Goal: Transaction & Acquisition: Purchase product/service

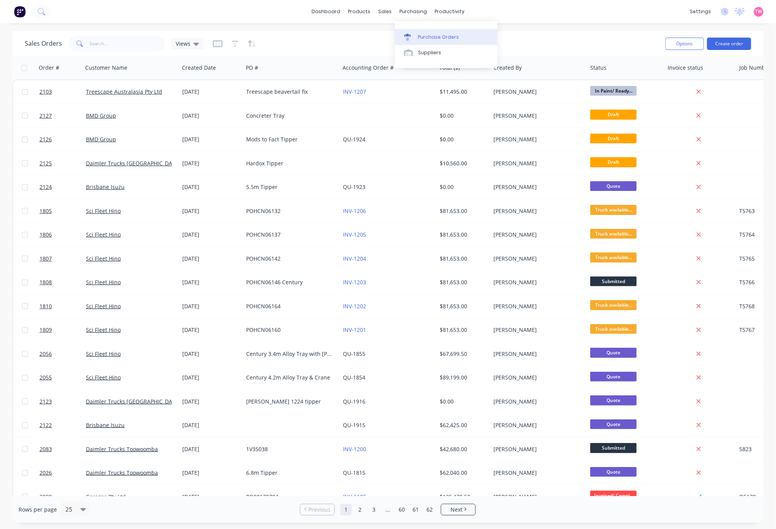
click at [431, 34] on div "Purchase Orders" at bounding box center [438, 37] width 41 height 7
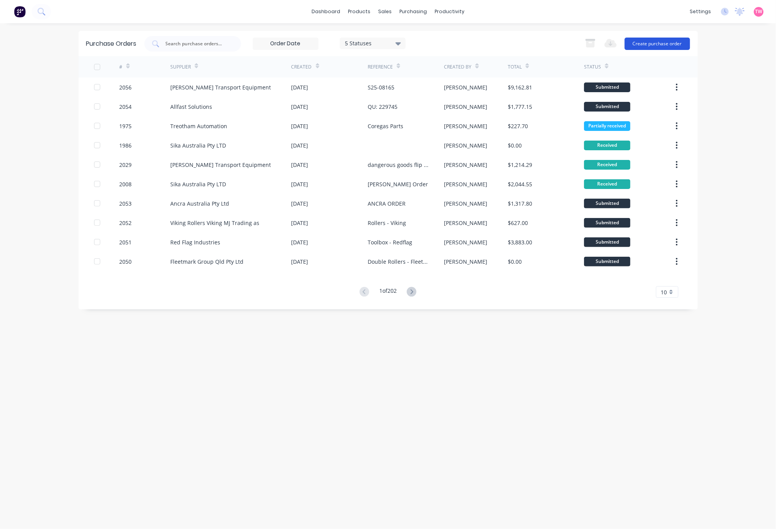
click at [658, 39] on button "Create purchase order" at bounding box center [657, 44] width 65 height 12
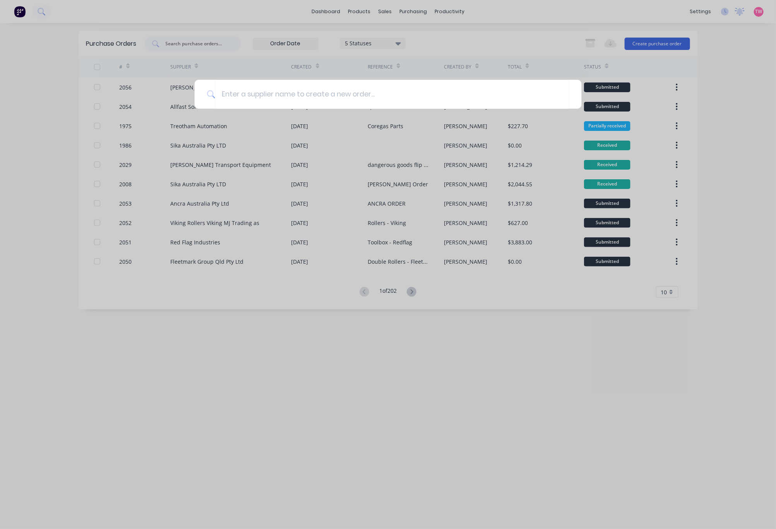
click at [201, 43] on div at bounding box center [388, 264] width 776 height 529
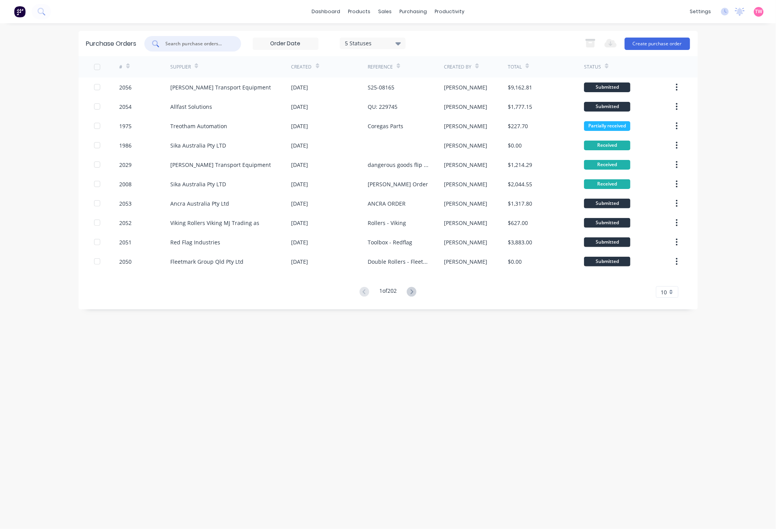
click at [201, 42] on input "text" at bounding box center [197, 44] width 64 height 8
type input "blastone"
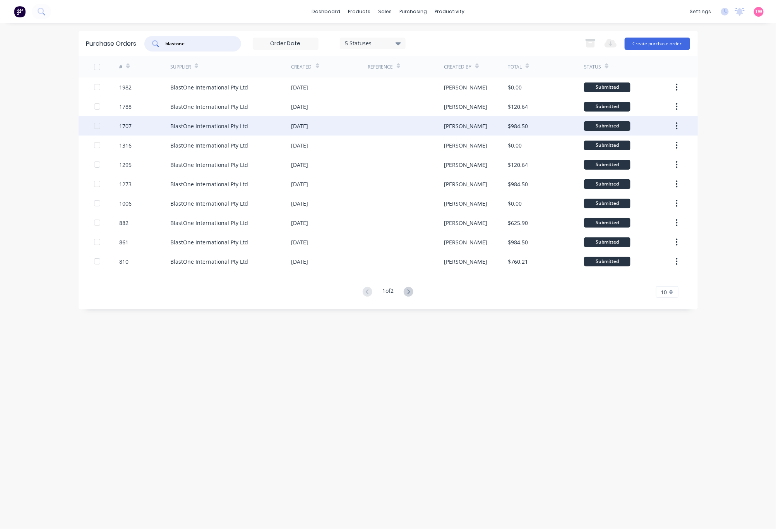
click at [152, 123] on div "1707" at bounding box center [144, 125] width 51 height 19
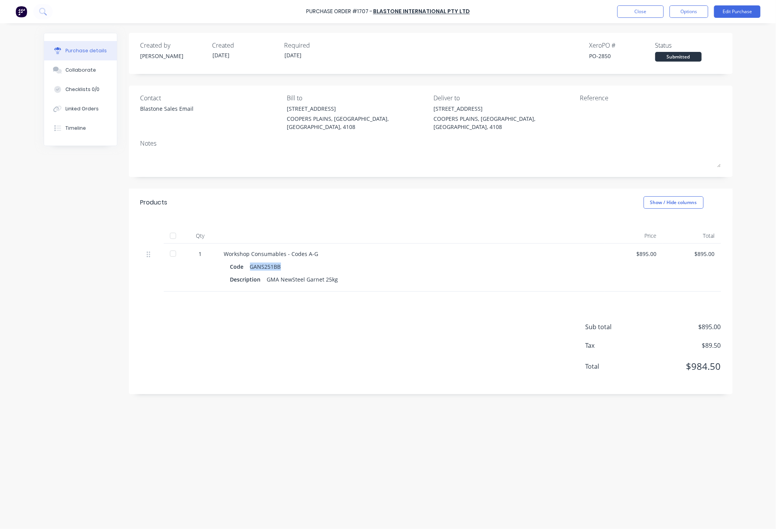
drag, startPoint x: 250, startPoint y: 255, endPoint x: 280, endPoint y: 259, distance: 30.4
click at [280, 261] on div "GANS251BB" at bounding box center [265, 266] width 31 height 11
copy div "GANS251BB"
click at [632, 12] on button "Close" at bounding box center [640, 11] width 46 height 12
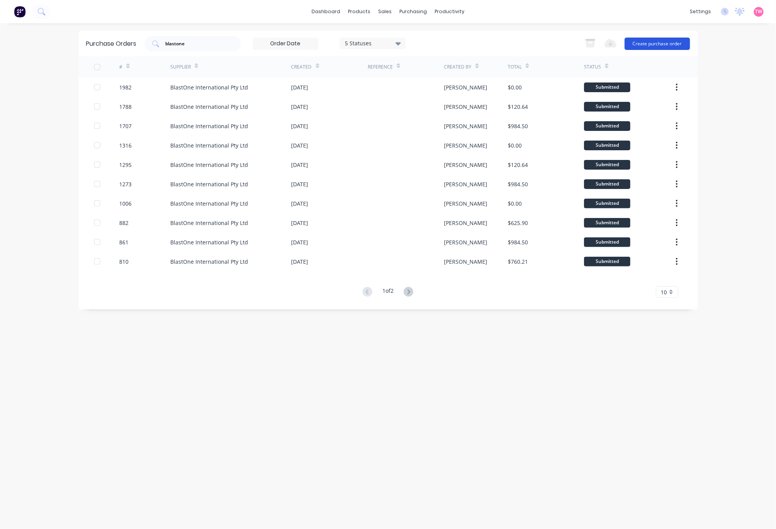
click at [660, 46] on button "Create purchase order" at bounding box center [657, 44] width 65 height 12
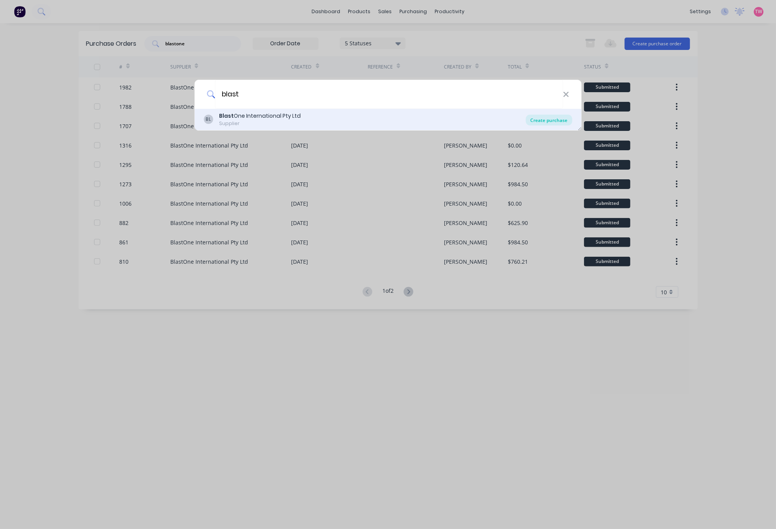
type input "blast"
click at [538, 121] on div "Create purchase" at bounding box center [549, 120] width 46 height 11
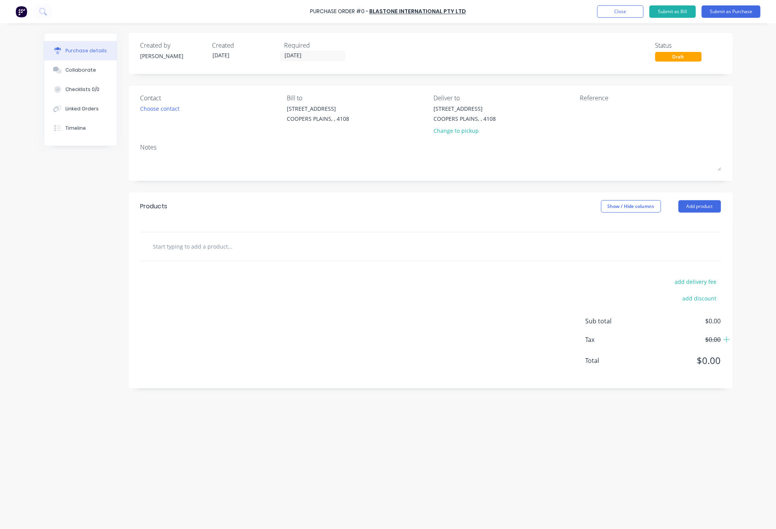
click at [227, 244] on input "text" at bounding box center [230, 245] width 155 height 15
paste input "GANS251BB"
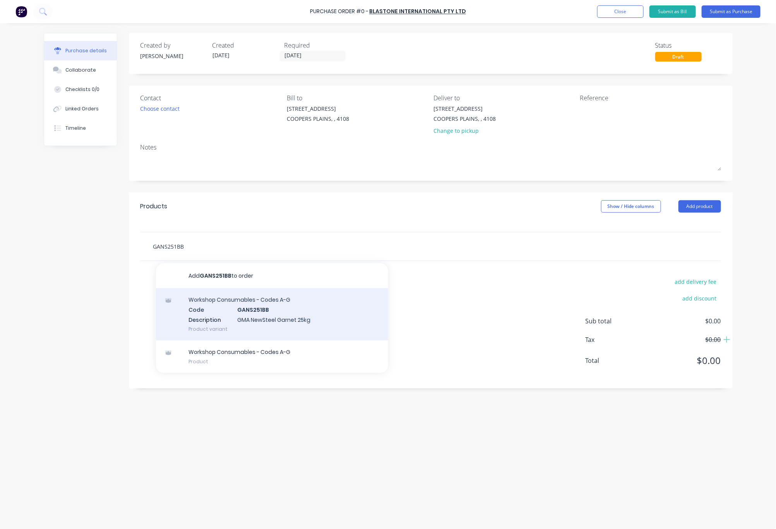
type input "GANS251BB"
click at [265, 320] on div "Workshop Consumables - Codes A-G Code GANS251BB Description GMA NewSteel Garnet…" at bounding box center [272, 314] width 232 height 52
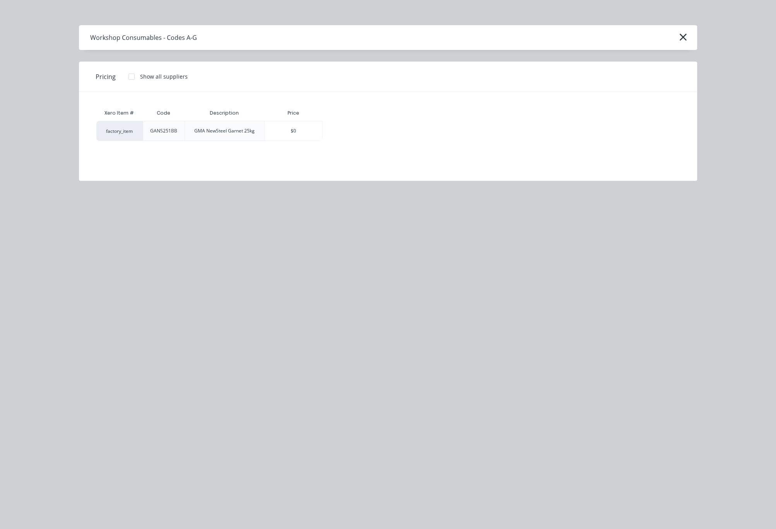
click at [131, 75] on div at bounding box center [131, 76] width 15 height 15
click at [333, 126] on div "$895.00" at bounding box center [350, 130] width 54 height 19
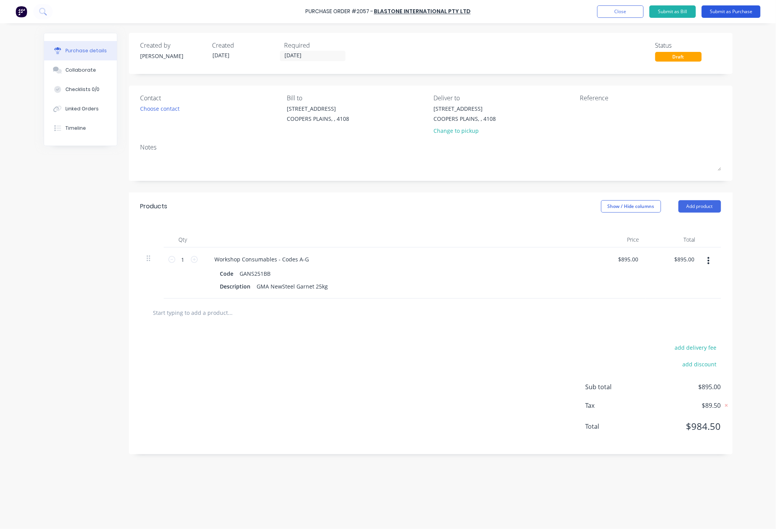
click at [726, 12] on button "Submit as Purchase" at bounding box center [731, 11] width 59 height 12
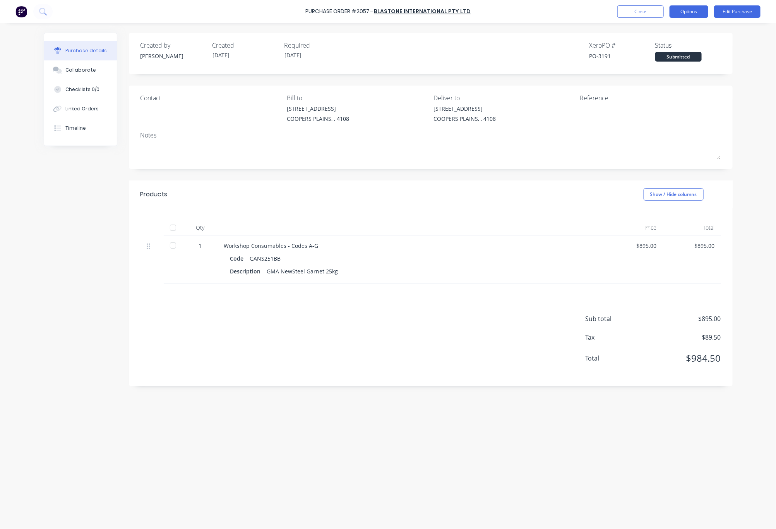
click at [690, 14] on button "Options" at bounding box center [689, 11] width 39 height 12
click at [675, 30] on div "Print / Email" at bounding box center [672, 31] width 60 height 11
click at [667, 45] on div "With pricing" at bounding box center [672, 46] width 60 height 11
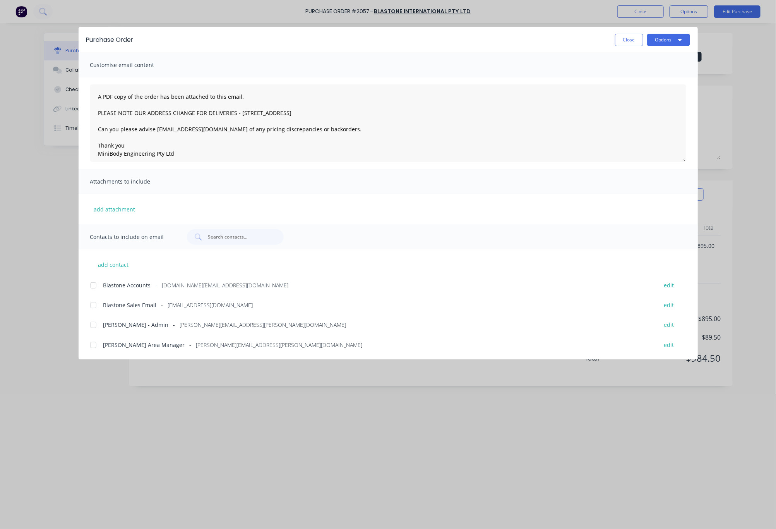
click at [91, 304] on div at bounding box center [93, 304] width 15 height 15
click at [97, 99] on textarea "A PDF copy of the order has been attached to this email. PLEASE NOTE OUR ADDRES…" at bounding box center [388, 122] width 596 height 77
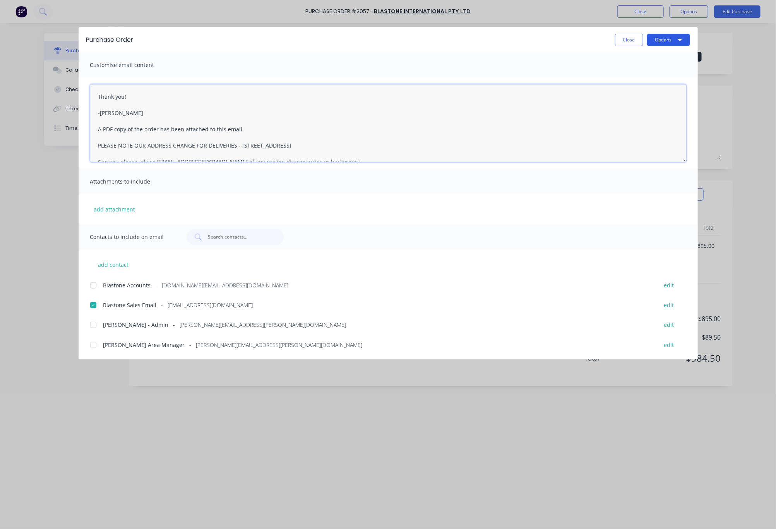
type textarea "Thank you! -[PERSON_NAME] A PDF copy of the order has been attached to this ema…"
click at [670, 41] on button "Options" at bounding box center [668, 40] width 43 height 12
click at [643, 94] on div "Email" at bounding box center [654, 90] width 60 height 11
click at [624, 41] on button "Close" at bounding box center [629, 40] width 28 height 12
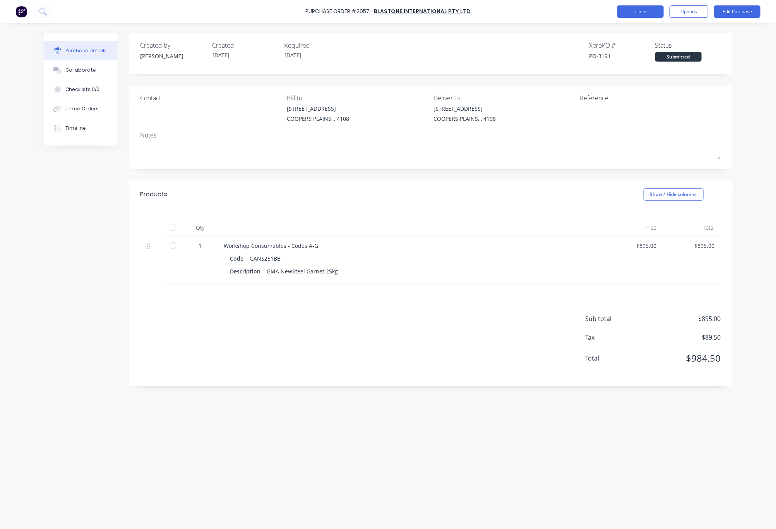
click at [624, 12] on button "Close" at bounding box center [640, 11] width 46 height 12
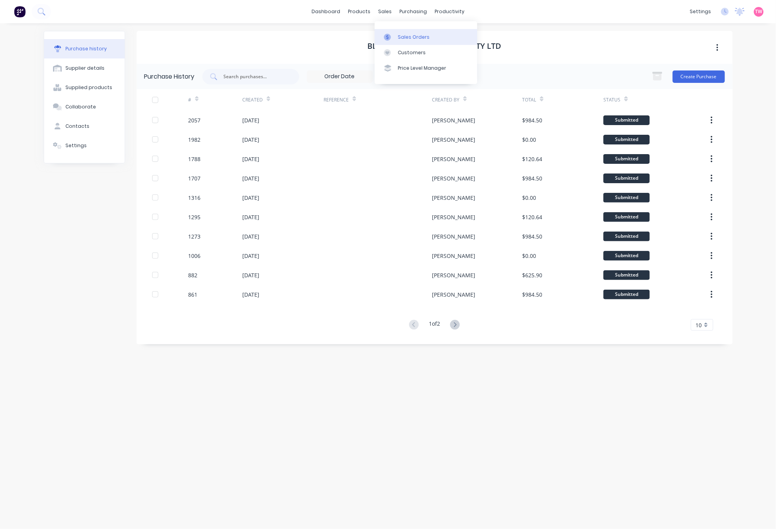
click at [395, 38] on div at bounding box center [390, 37] width 12 height 7
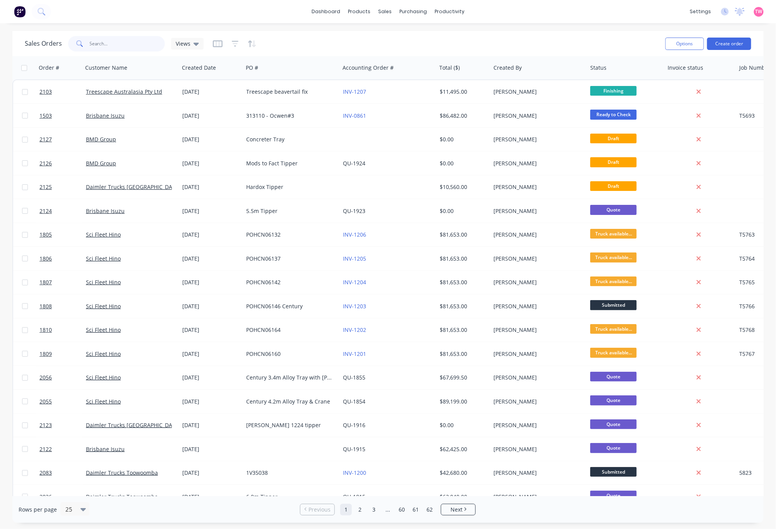
click at [144, 39] on input "text" at bounding box center [127, 43] width 75 height 15
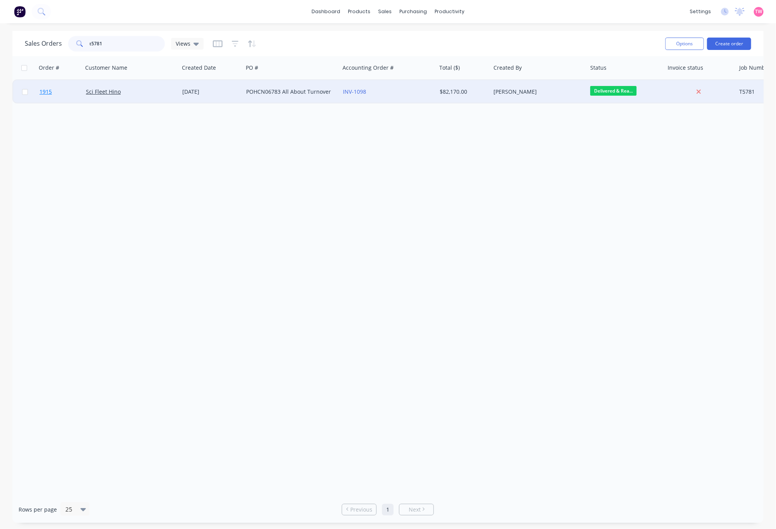
type input "t5781"
click at [69, 97] on link "1915" at bounding box center [62, 91] width 46 height 23
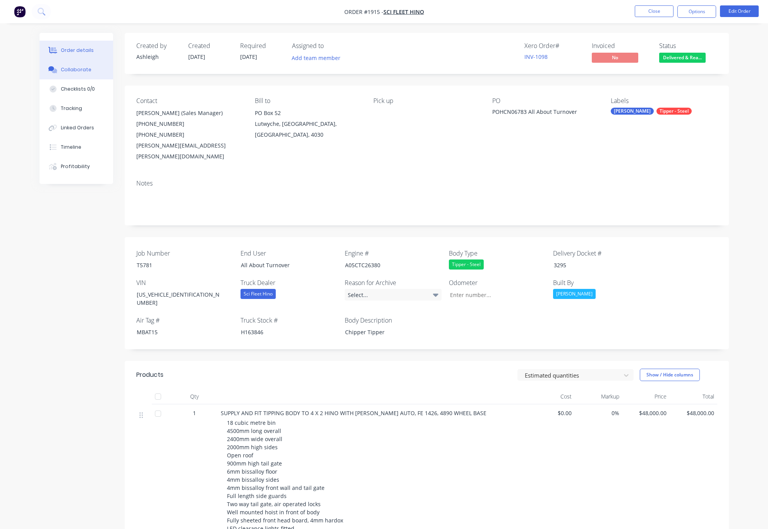
click at [82, 70] on div "Collaborate" at bounding box center [76, 69] width 31 height 7
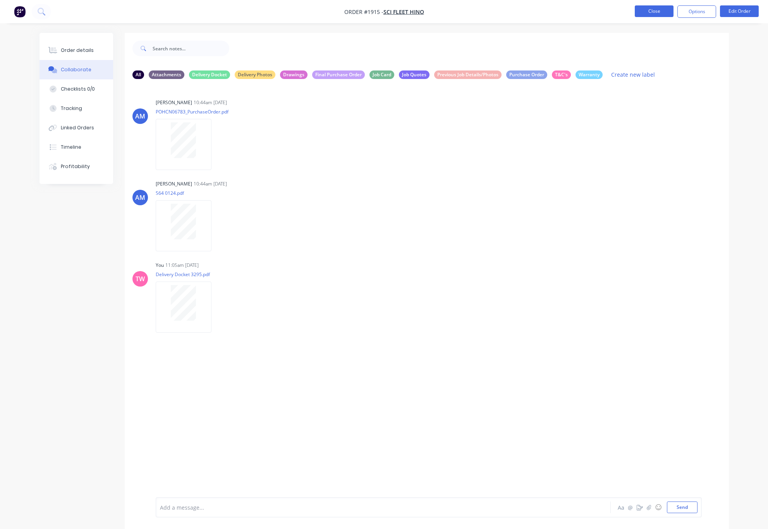
click at [649, 9] on button "Close" at bounding box center [653, 11] width 39 height 12
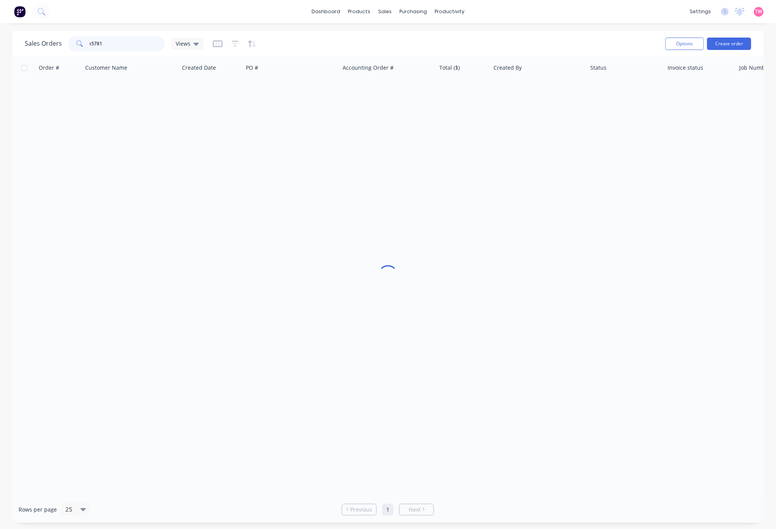
drag, startPoint x: 129, startPoint y: 45, endPoint x: 19, endPoint y: 43, distance: 110.3
click at [19, 43] on div "Sales Orders t5781 Views Options Create order" at bounding box center [387, 43] width 751 height 25
type input "CNC"
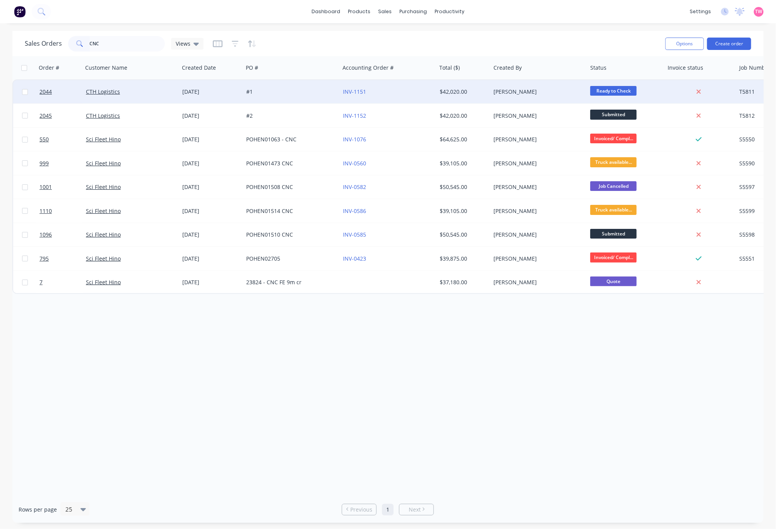
click at [148, 88] on div "CTH Logistics" at bounding box center [129, 92] width 86 height 8
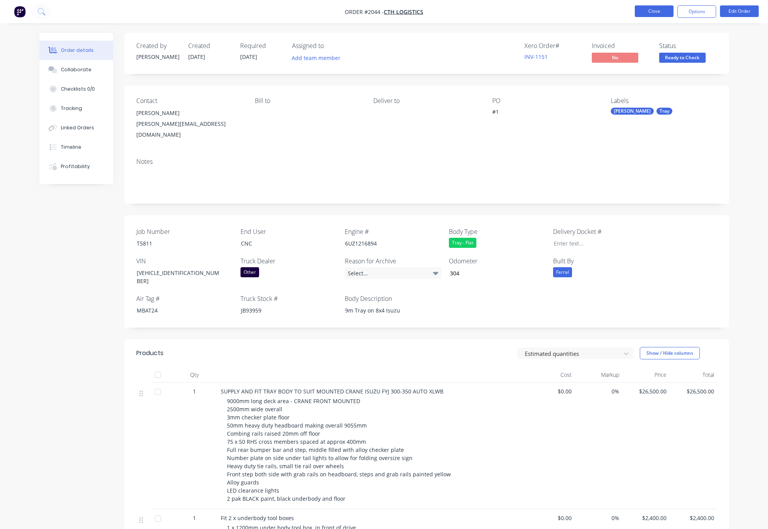
click at [654, 9] on button "Close" at bounding box center [653, 11] width 39 height 12
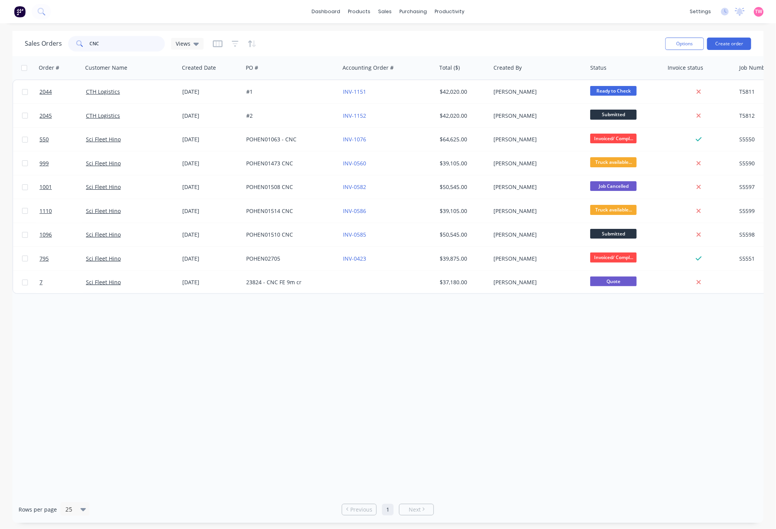
drag, startPoint x: 117, startPoint y: 42, endPoint x: 79, endPoint y: 42, distance: 37.6
click at [79, 42] on div "CNC" at bounding box center [116, 43] width 97 height 15
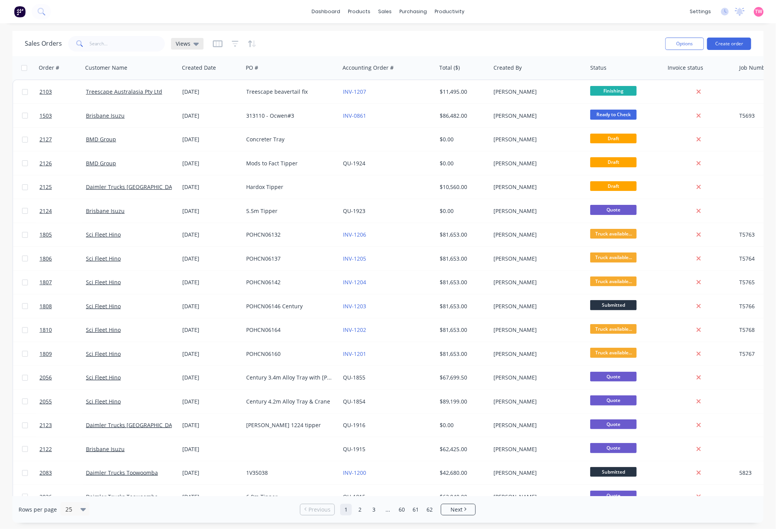
click at [194, 44] on icon at bounding box center [196, 44] width 5 height 3
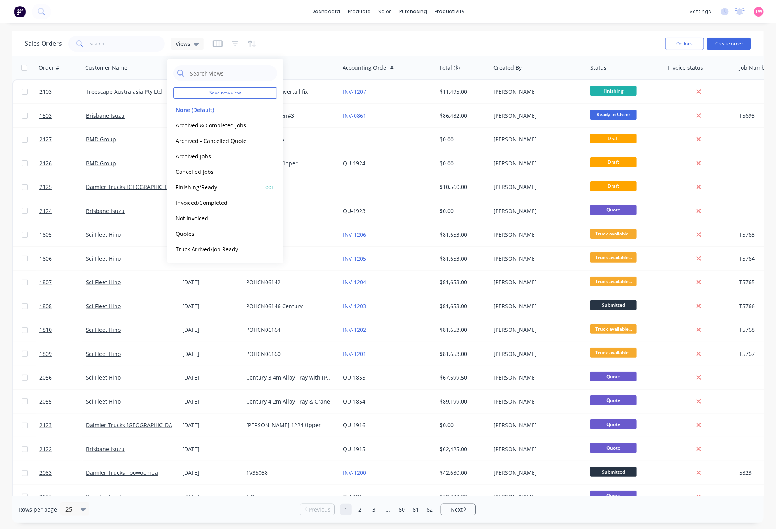
click at [213, 187] on button "Finishing/Ready" at bounding box center [217, 187] width 88 height 9
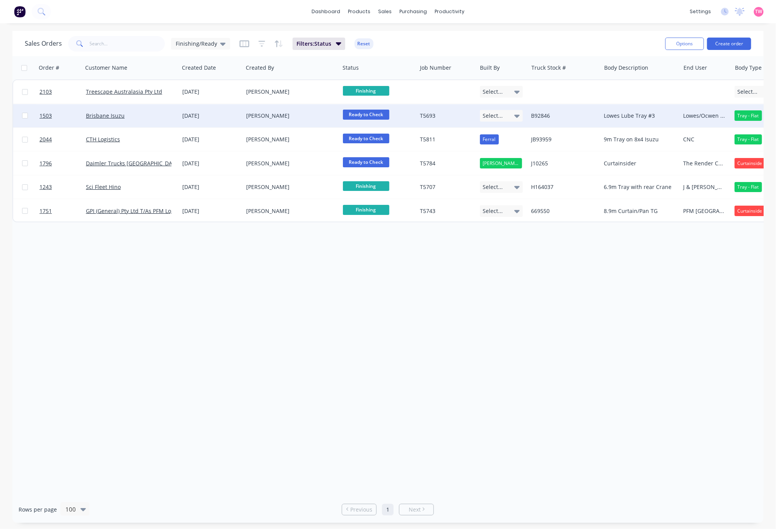
click at [143, 117] on div "Brisbane Isuzu" at bounding box center [129, 116] width 86 height 8
